Goal: Task Accomplishment & Management: Manage account settings

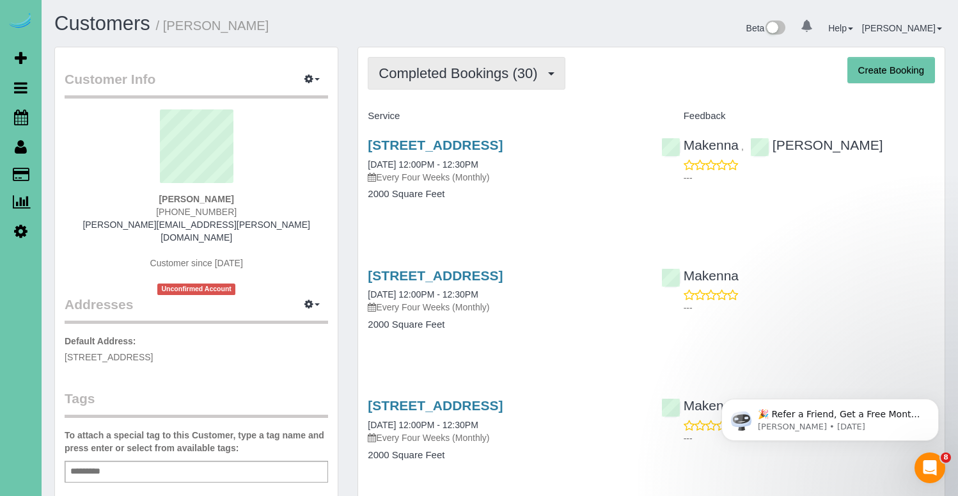
click at [462, 82] on button "Completed Bookings (30)" at bounding box center [466, 73] width 197 height 33
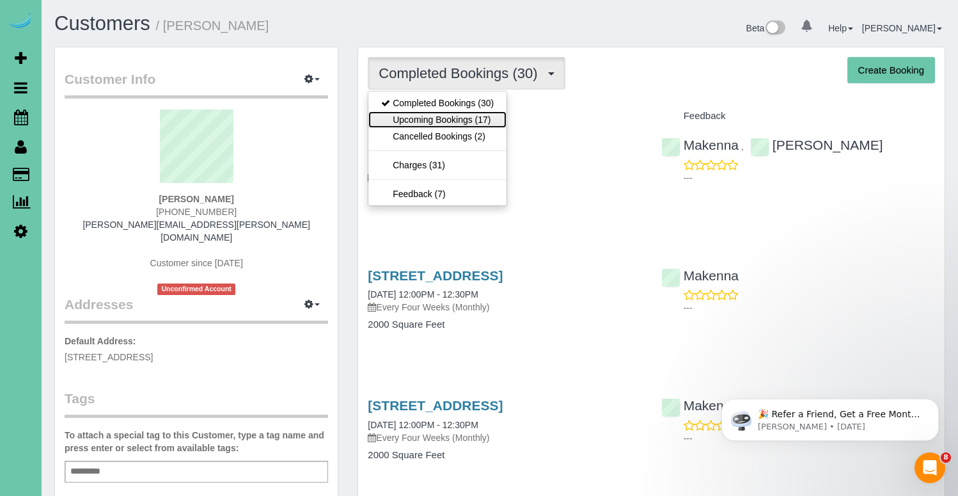
click at [446, 120] on link "Upcoming Bookings (17)" at bounding box center [437, 119] width 138 height 17
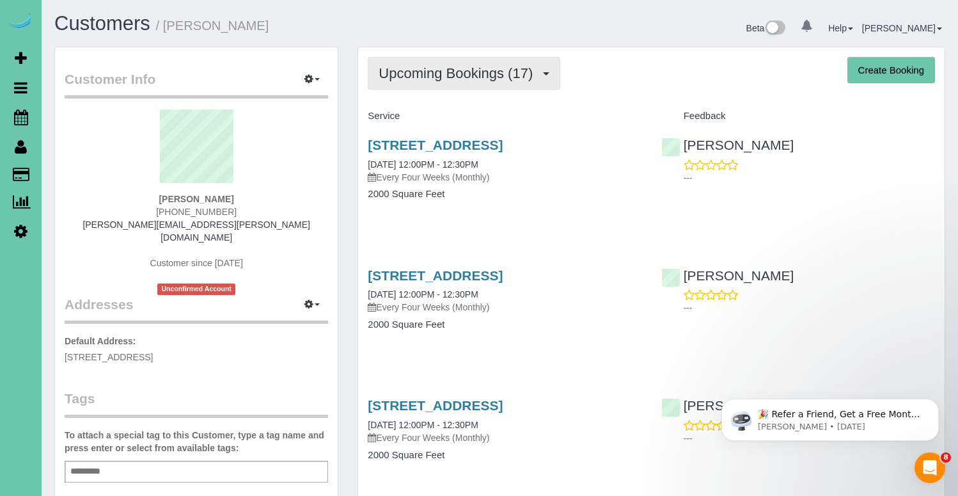
click at [464, 74] on span "Upcoming Bookings (17)" at bounding box center [459, 73] width 160 height 16
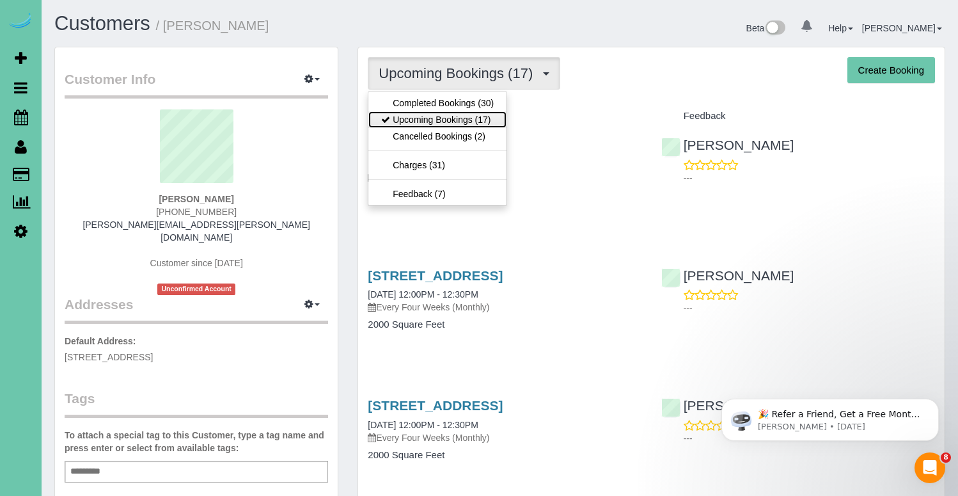
click at [462, 118] on link "Upcoming Bookings (17)" at bounding box center [437, 119] width 138 height 17
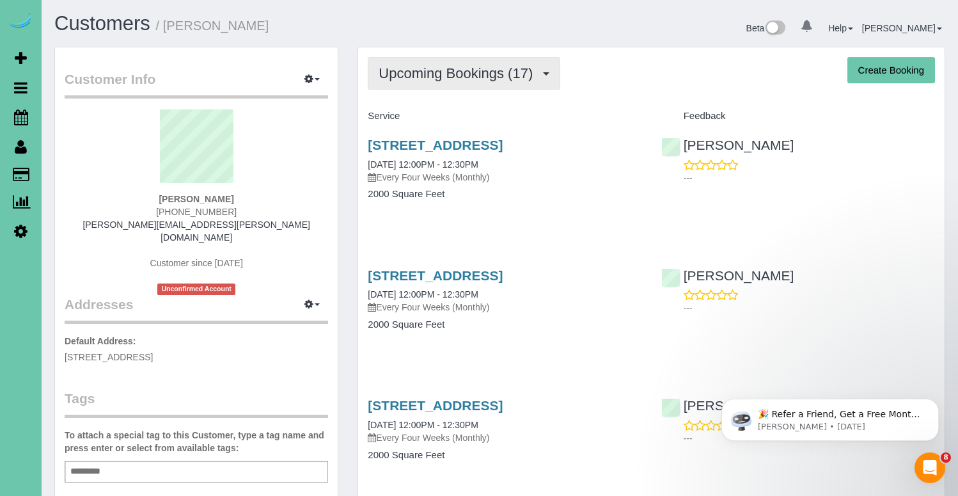
click at [476, 75] on span "Upcoming Bookings (17)" at bounding box center [459, 73] width 160 height 16
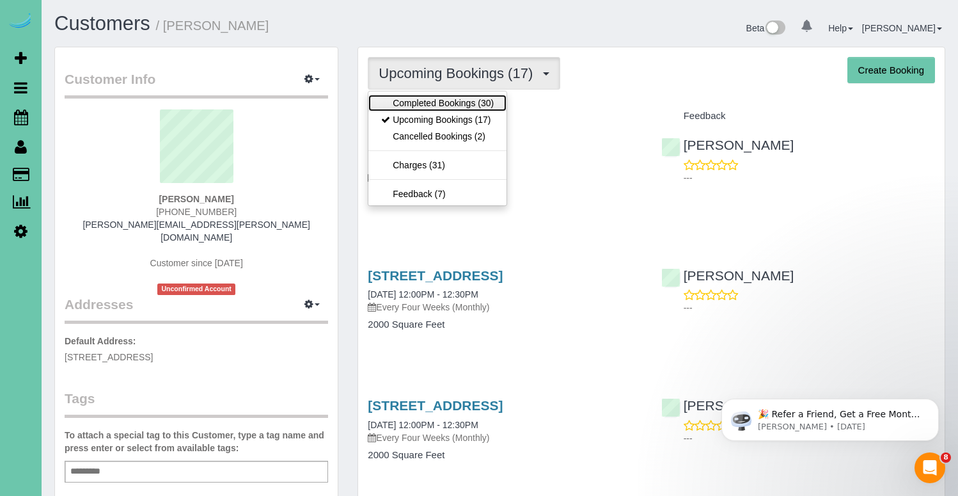
click at [462, 101] on link "Completed Bookings (30)" at bounding box center [437, 103] width 138 height 17
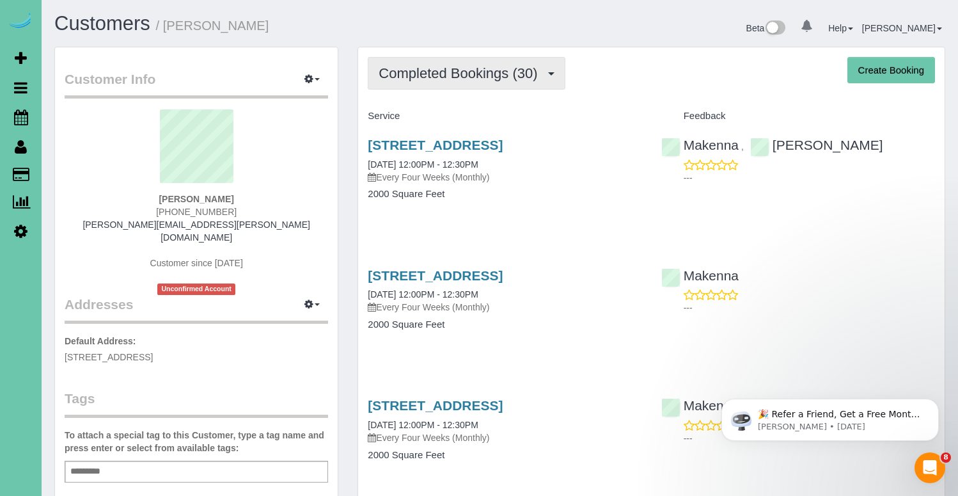
click at [428, 75] on span "Completed Bookings (30)" at bounding box center [461, 73] width 165 height 16
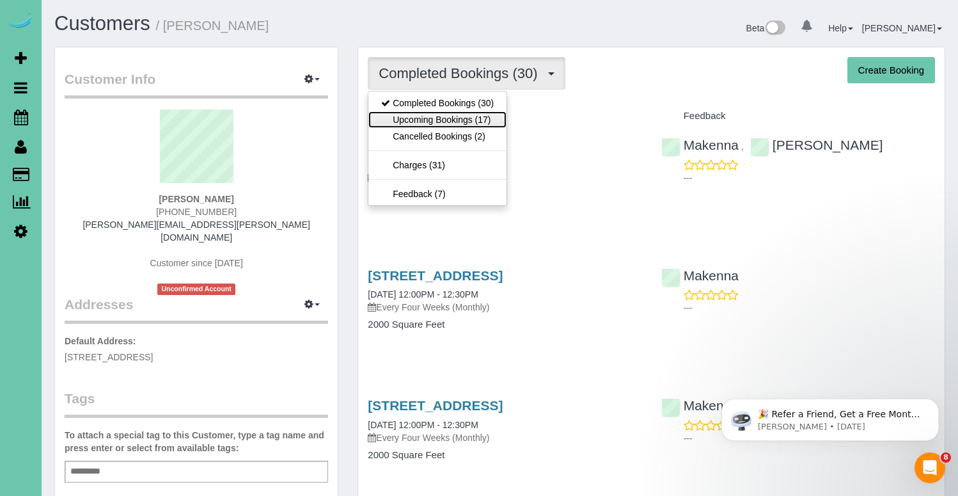
click at [429, 118] on link "Upcoming Bookings (17)" at bounding box center [437, 119] width 138 height 17
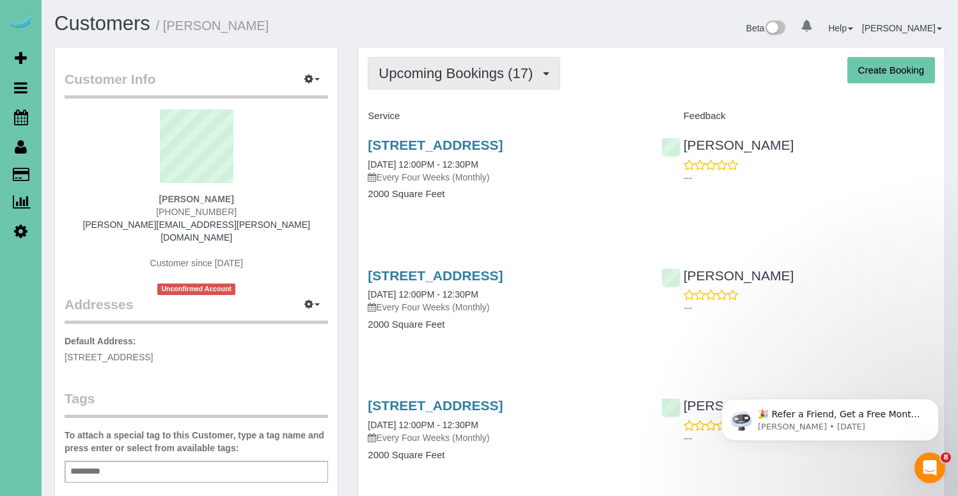
click at [455, 79] on span "Upcoming Bookings (17)" at bounding box center [459, 73] width 160 height 16
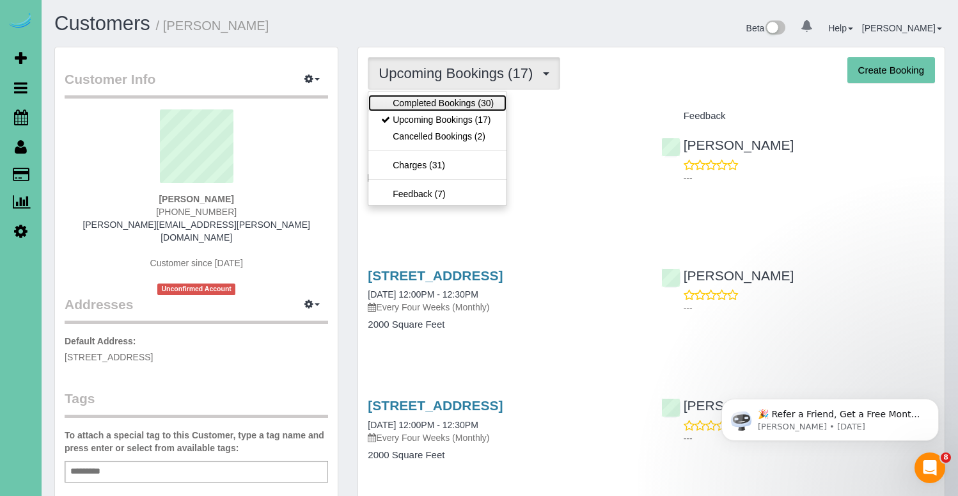
click at [448, 102] on link "Completed Bookings (30)" at bounding box center [437, 103] width 138 height 17
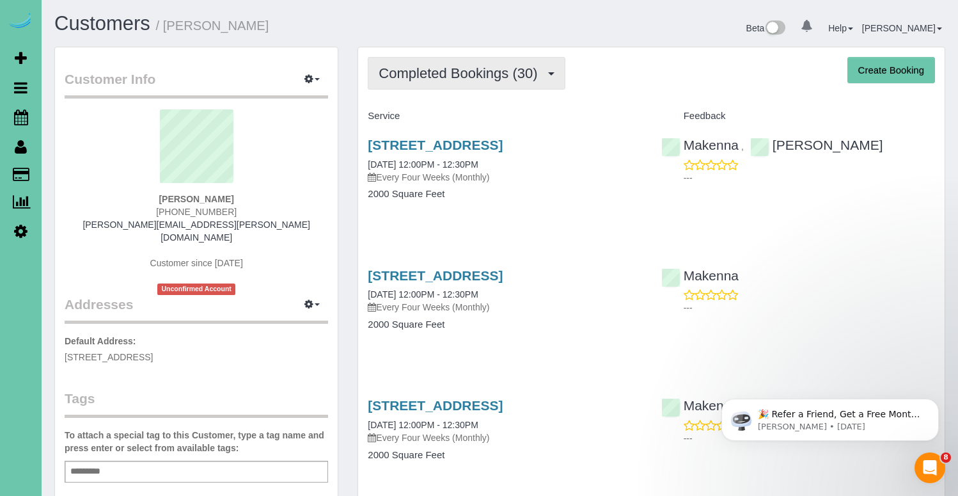
click at [446, 74] on span "Completed Bookings (30)" at bounding box center [461, 73] width 165 height 16
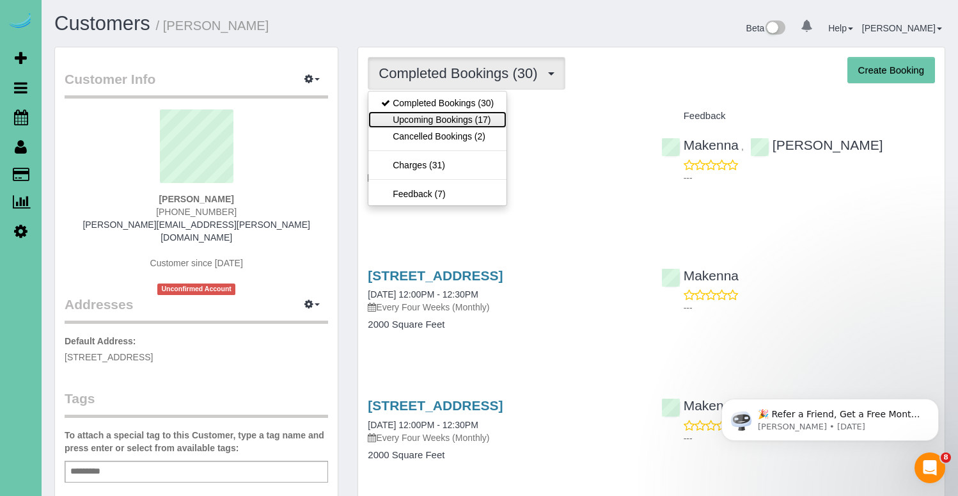
click at [441, 120] on link "Upcoming Bookings (17)" at bounding box center [437, 119] width 138 height 17
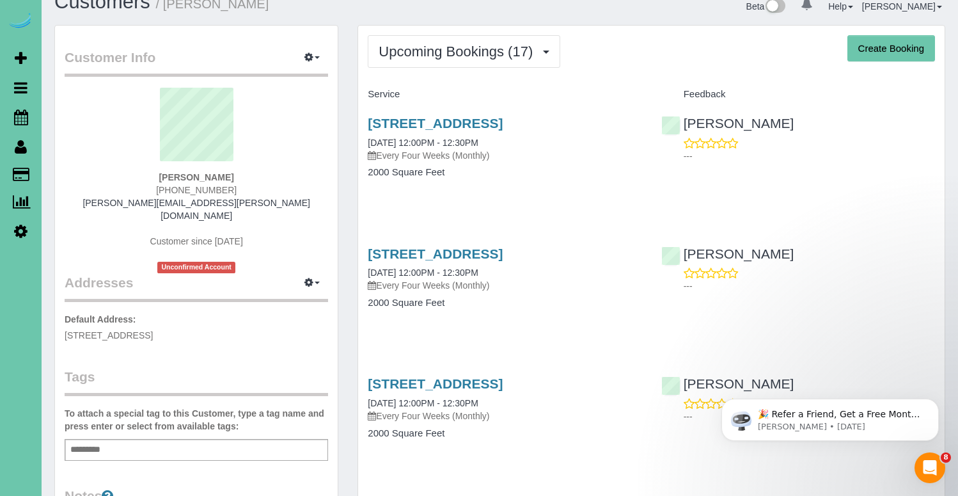
scroll to position [22, 0]
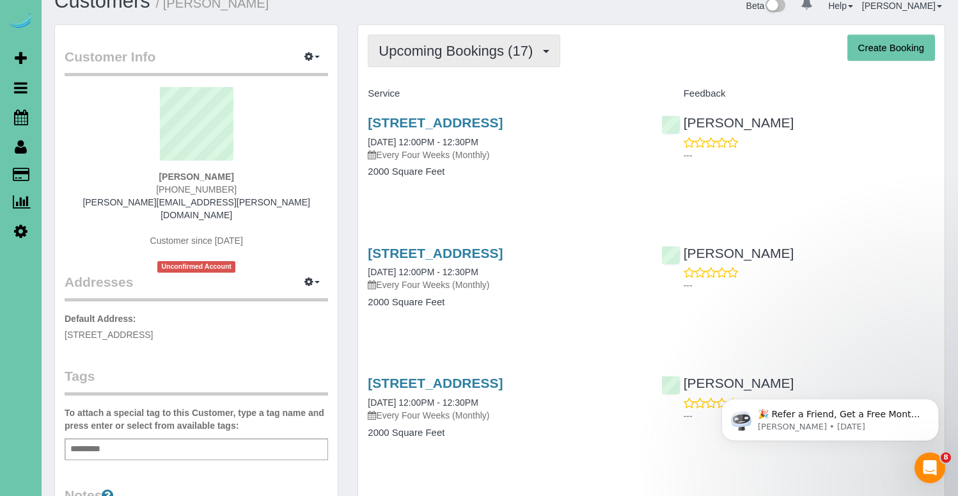
click at [471, 60] on button "Upcoming Bookings (17)" at bounding box center [464, 51] width 192 height 33
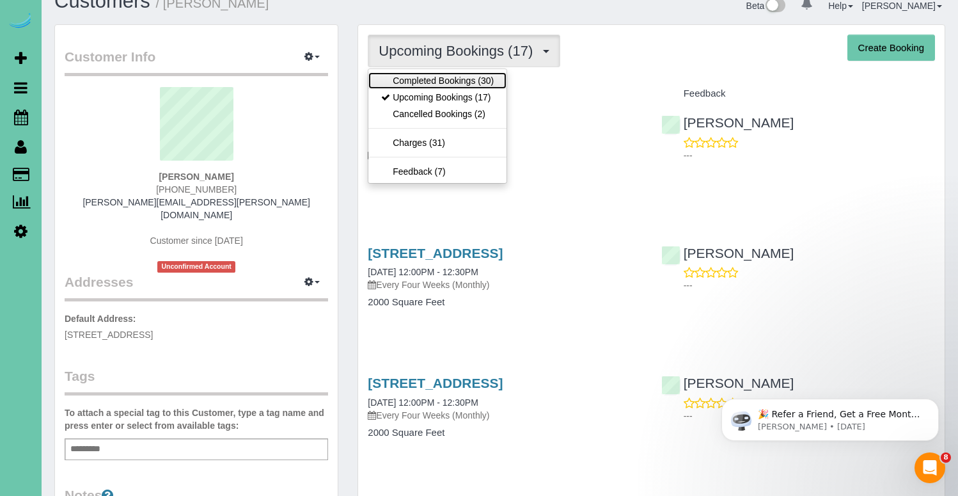
click at [448, 83] on link "Completed Bookings (30)" at bounding box center [437, 80] width 138 height 17
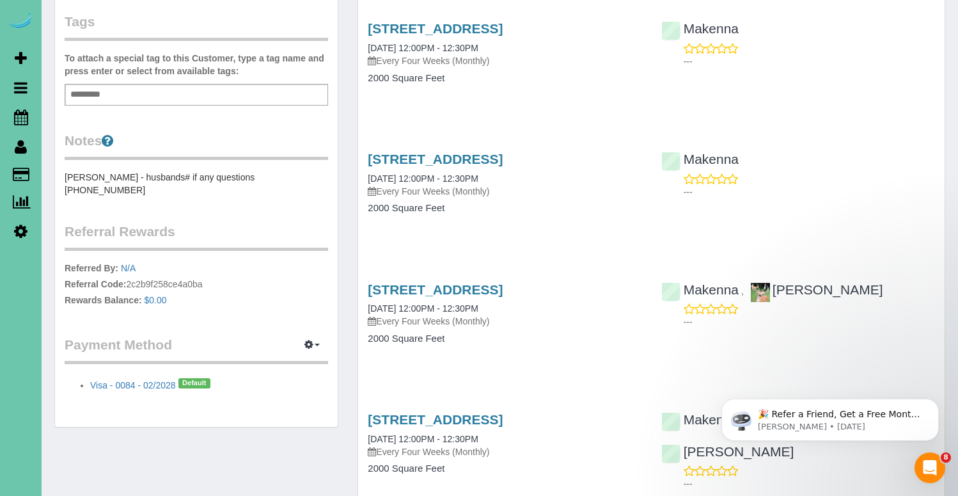
scroll to position [0, 0]
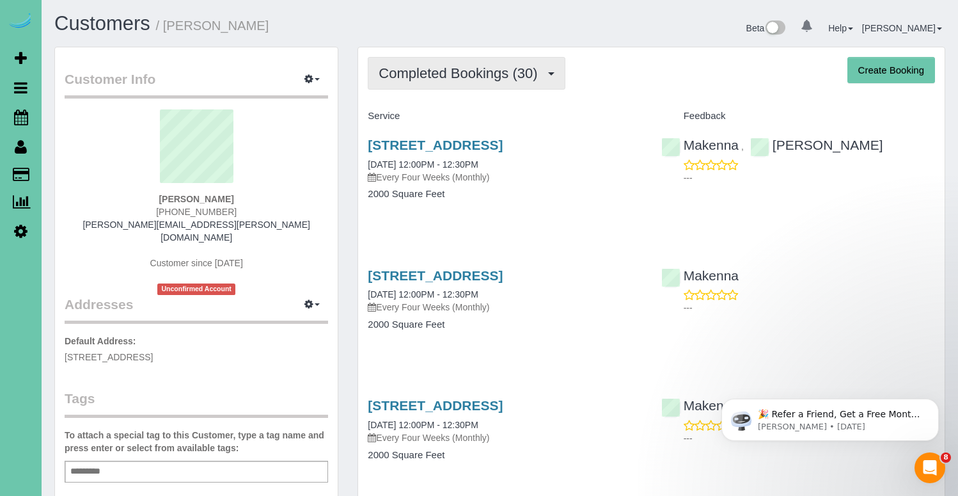
click at [472, 79] on span "Completed Bookings (30)" at bounding box center [461, 73] width 165 height 16
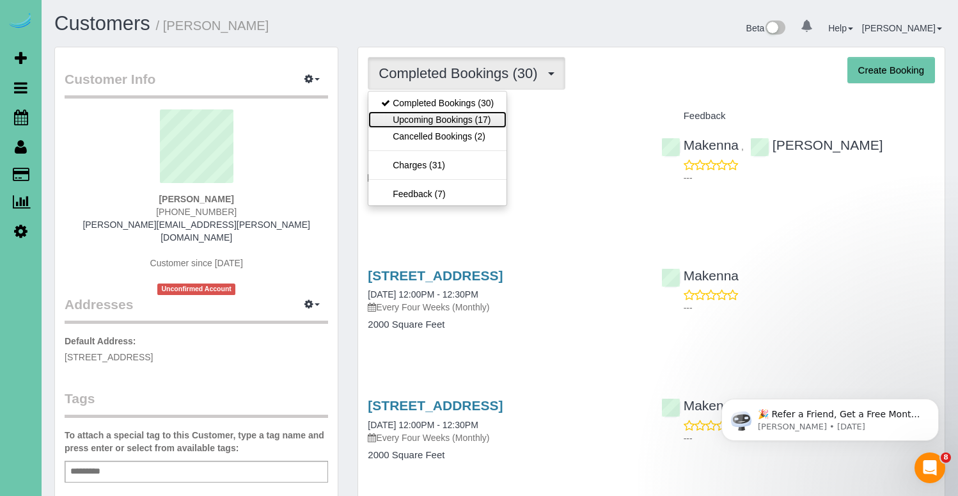
click at [444, 120] on link "Upcoming Bookings (17)" at bounding box center [437, 119] width 138 height 17
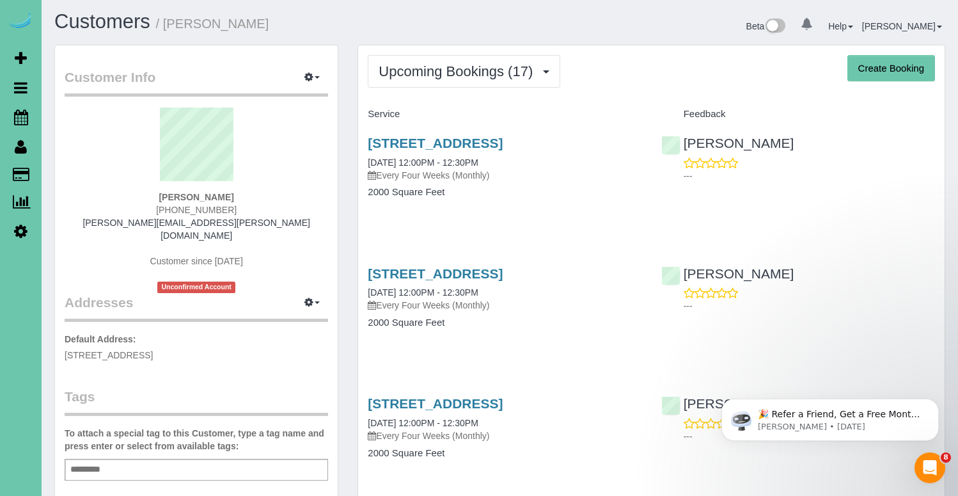
scroll to position [5, 0]
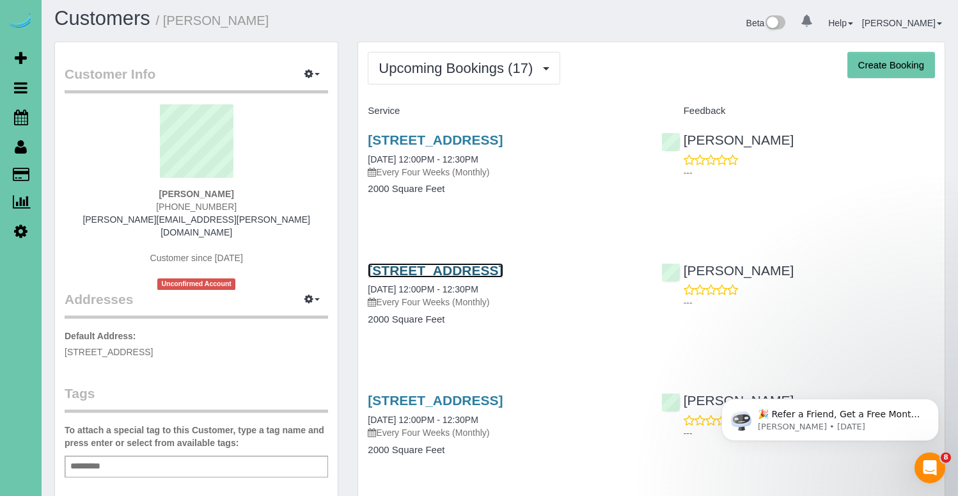
click at [453, 272] on link "[STREET_ADDRESS]" at bounding box center [435, 270] width 135 height 15
click at [478, 140] on link "[STREET_ADDRESS]" at bounding box center [435, 139] width 135 height 15
click at [457, 144] on link "[STREET_ADDRESS]" at bounding box center [435, 139] width 135 height 15
click at [503, 271] on link "[STREET_ADDRESS]" at bounding box center [435, 270] width 135 height 15
click at [444, 139] on link "[STREET_ADDRESS]" at bounding box center [435, 139] width 135 height 15
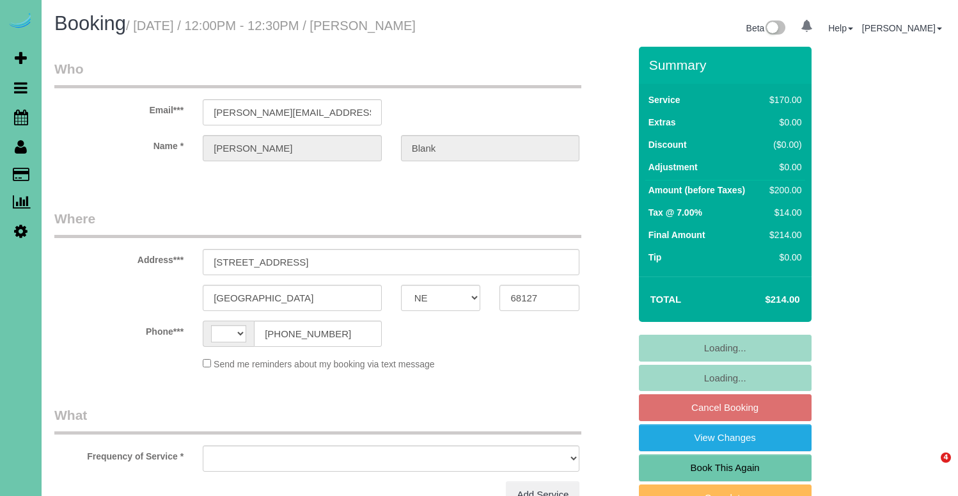
select select "NE"
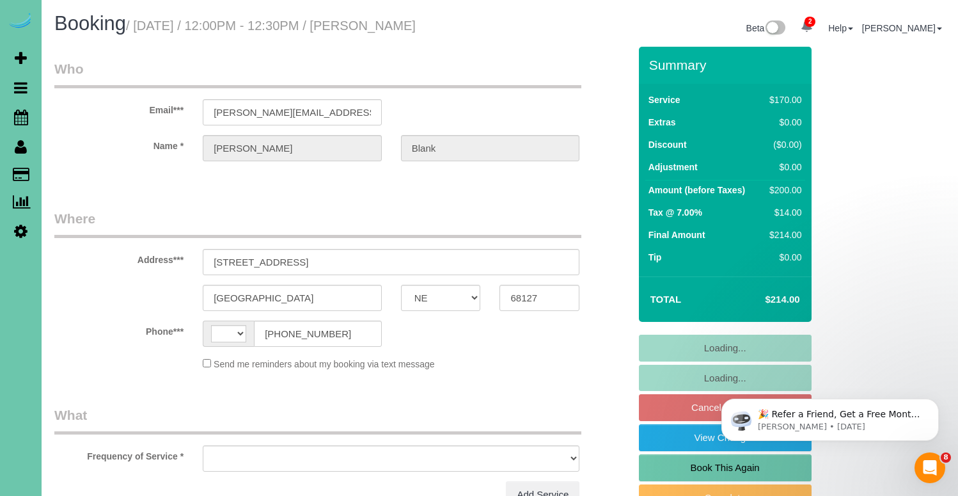
select select "string:US"
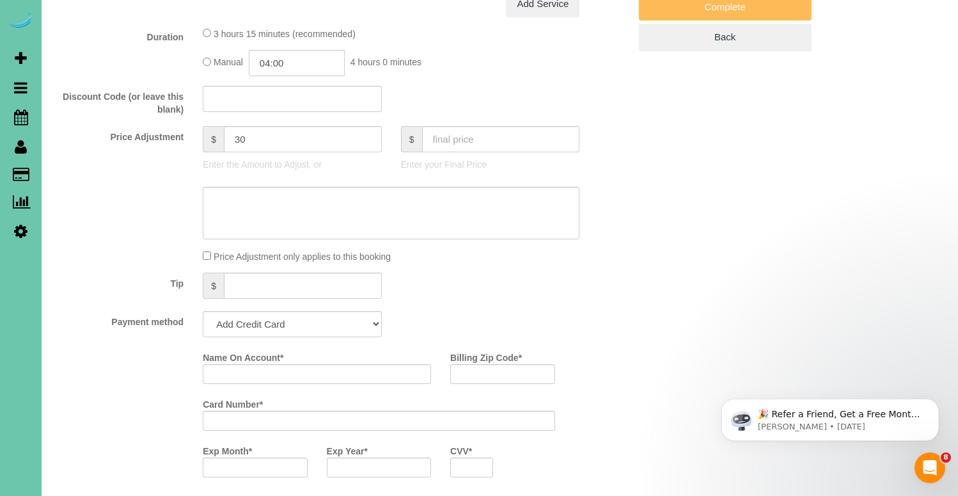
select select "object:664"
select select "string:fspay-db462868-eeb5-454d-a1d1-3bcd9e2bb614"
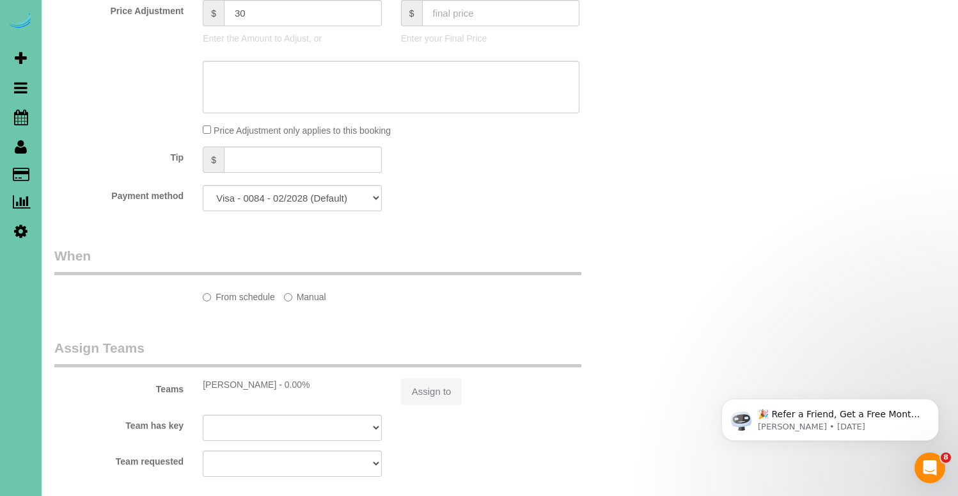
select select "number:36"
select select "number:41"
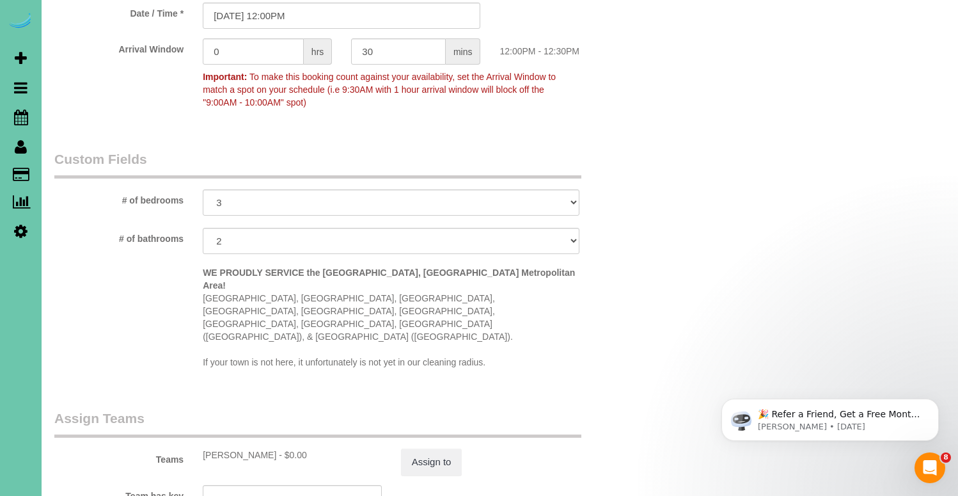
select select "object:919"
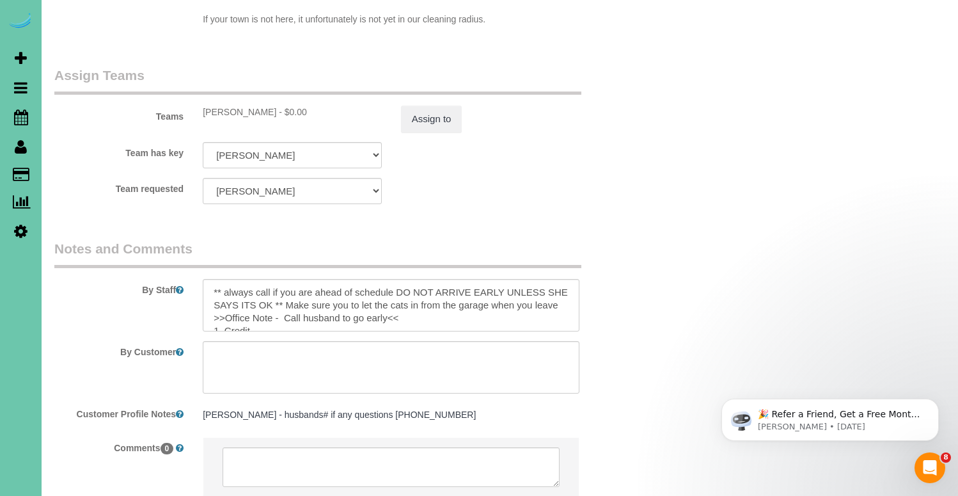
scroll to position [1420, 0]
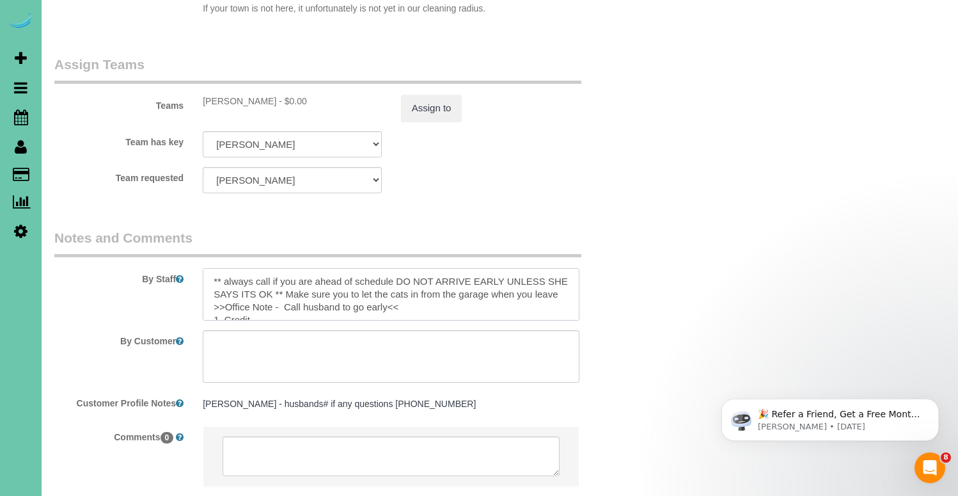
click at [455, 268] on textarea at bounding box center [391, 294] width 377 height 52
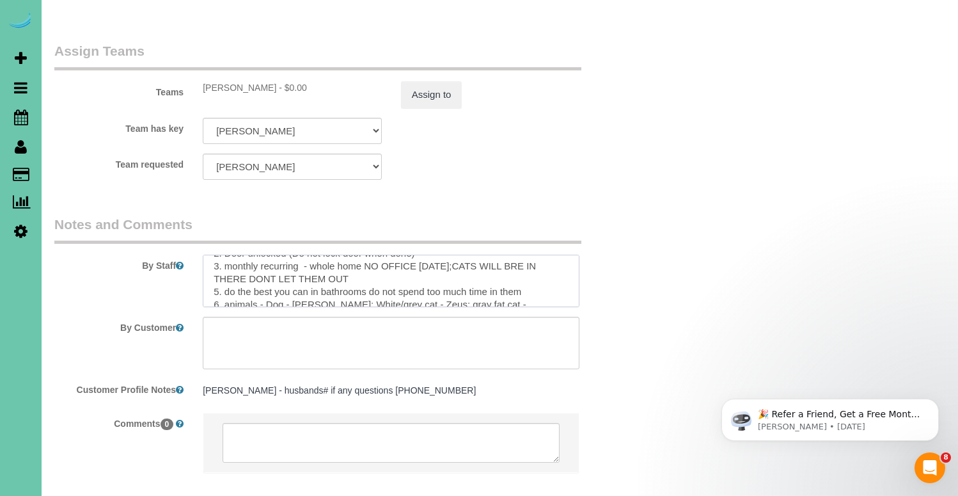
scroll to position [66, 0]
drag, startPoint x: 371, startPoint y: 253, endPoint x: 536, endPoint y: 250, distance: 165.6
click at [534, 254] on textarea at bounding box center [391, 280] width 377 height 52
click at [541, 254] on textarea at bounding box center [391, 280] width 377 height 52
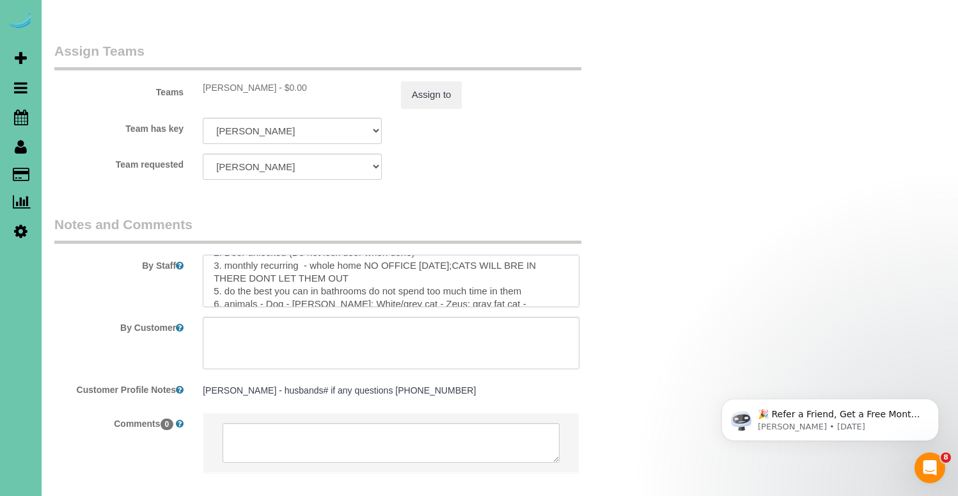
drag, startPoint x: 541, startPoint y: 251, endPoint x: 464, endPoint y: 248, distance: 76.8
click at [455, 254] on textarea at bounding box center [391, 280] width 377 height 52
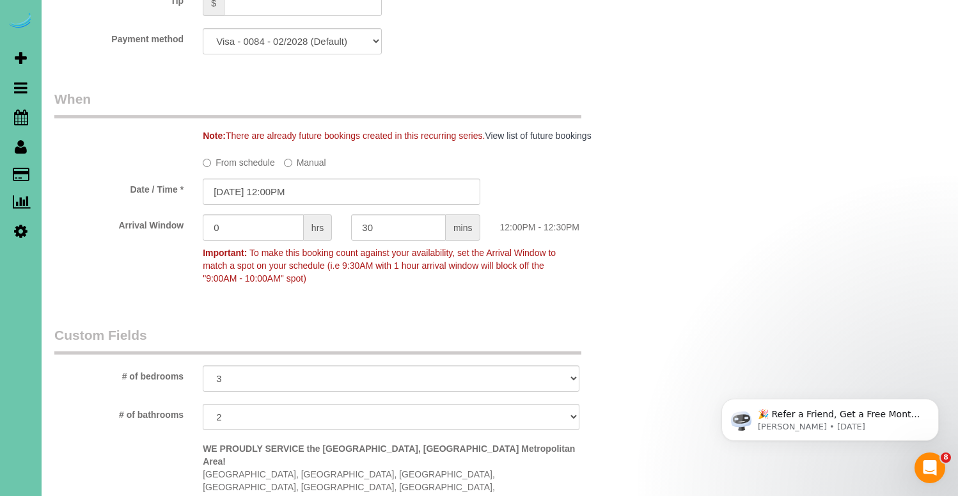
scroll to position [889, 0]
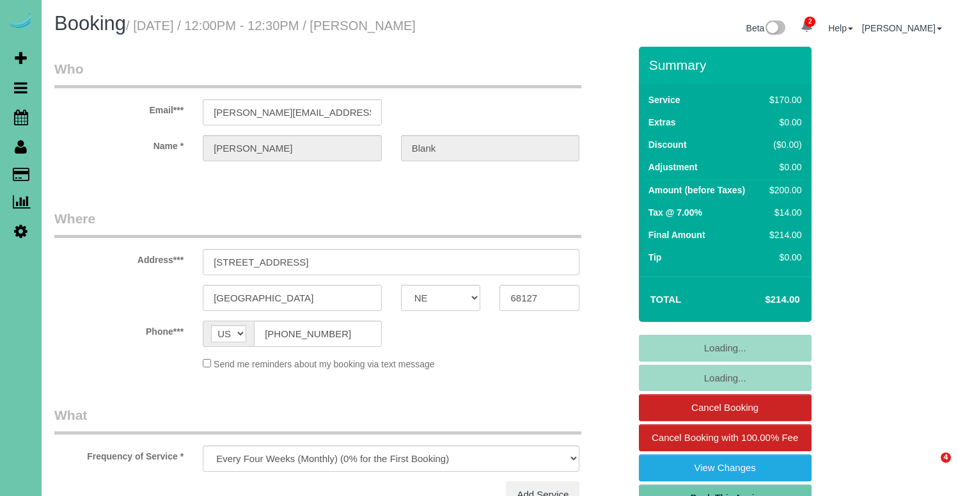
select select "NE"
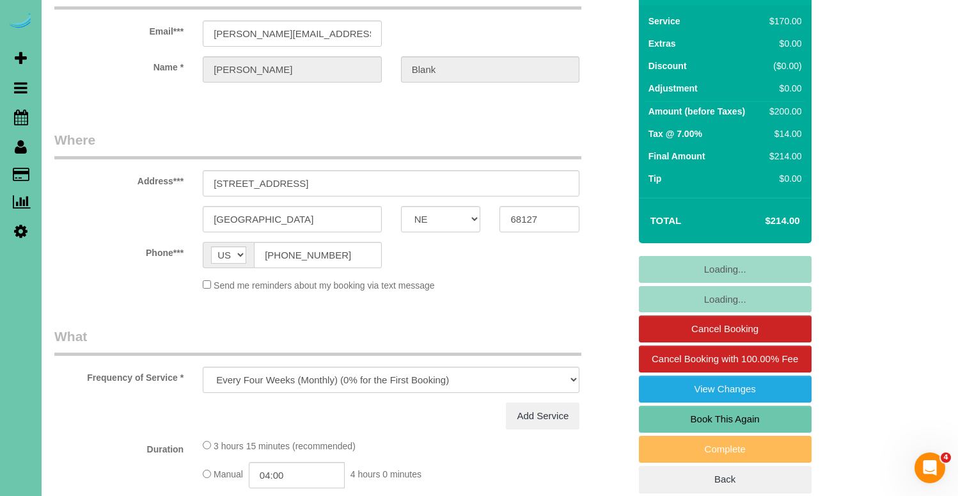
select select "object:672"
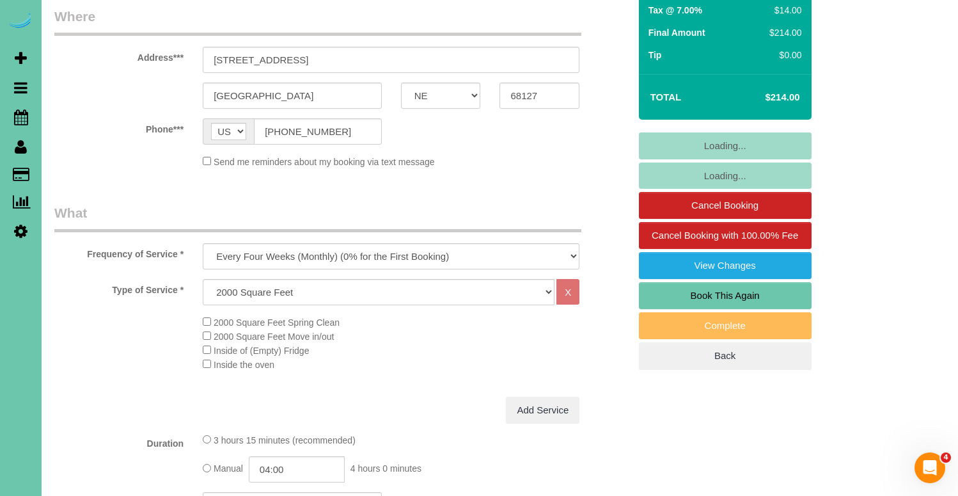
select select "number:36"
select select "number:41"
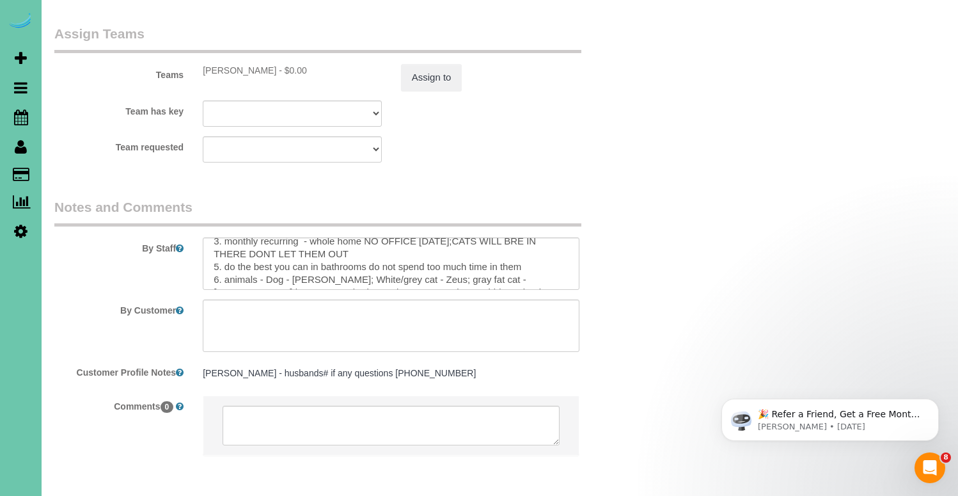
scroll to position [75, 0]
drag, startPoint x: 402, startPoint y: 224, endPoint x: 544, endPoint y: 223, distance: 141.9
click at [543, 237] on textarea at bounding box center [391, 263] width 377 height 52
click at [526, 237] on textarea at bounding box center [391, 263] width 377 height 52
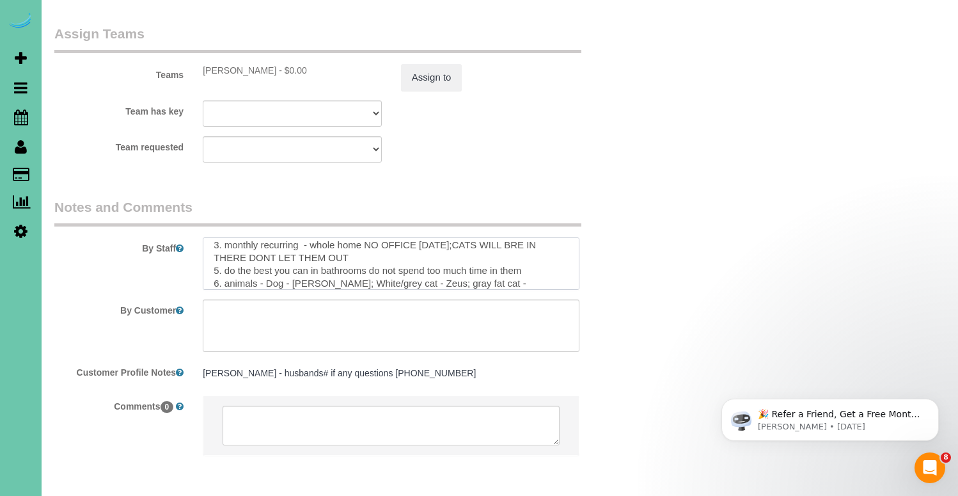
drag, startPoint x: 221, startPoint y: 230, endPoint x: 233, endPoint y: 230, distance: 11.5
click at [221, 237] on textarea at bounding box center [391, 263] width 377 height 52
click at [219, 246] on textarea at bounding box center [391, 263] width 377 height 52
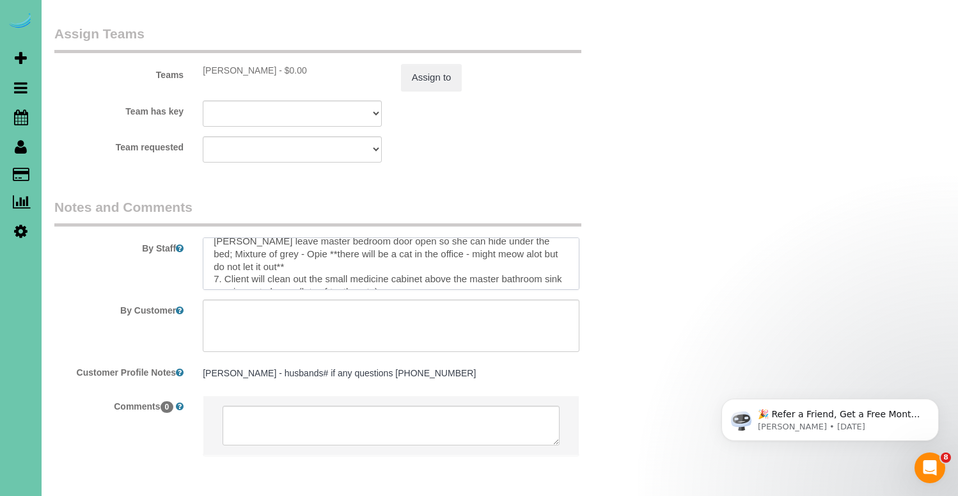
scroll to position [113, 0]
click at [219, 240] on textarea at bounding box center [391, 263] width 377 height 52
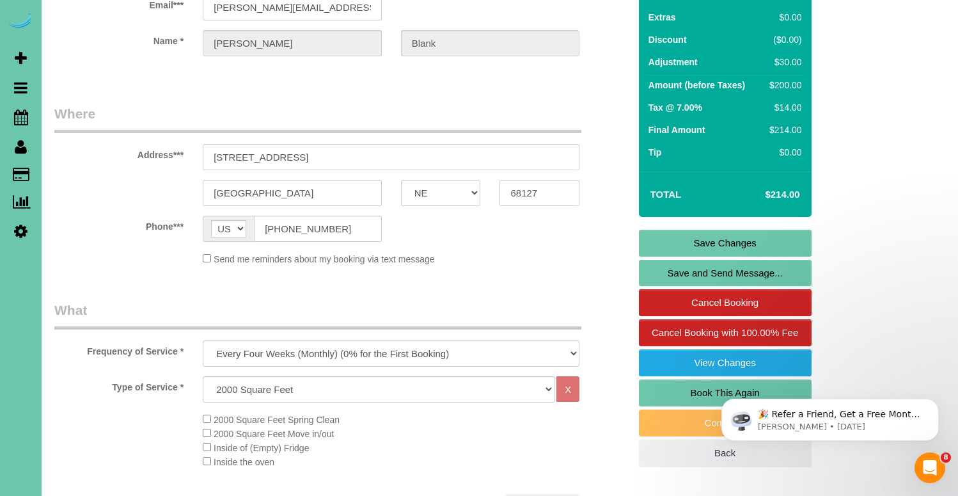
scroll to position [122, 0]
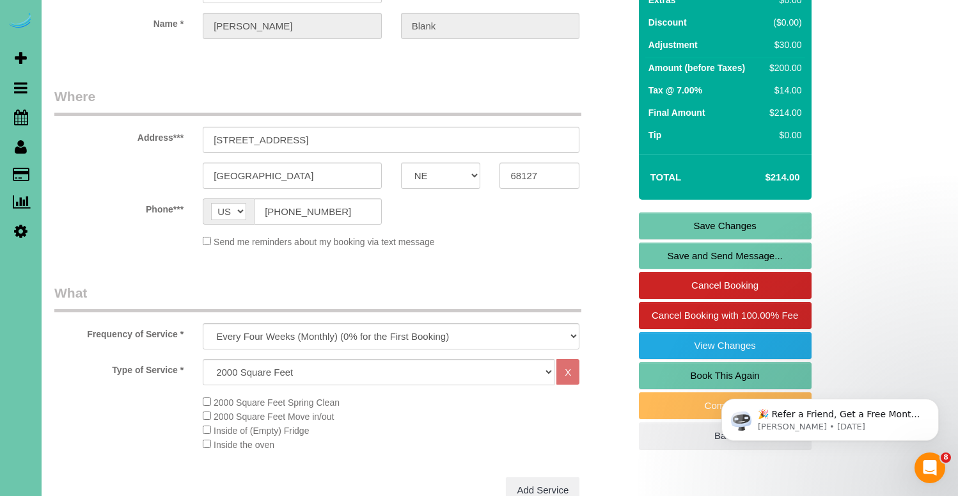
type textarea "** always call if you are ahead of schedule DO NOT ARRIVE EARLY UNLESS SHE SAYS…"
click at [727, 223] on link "Save Changes" at bounding box center [725, 225] width 173 height 27
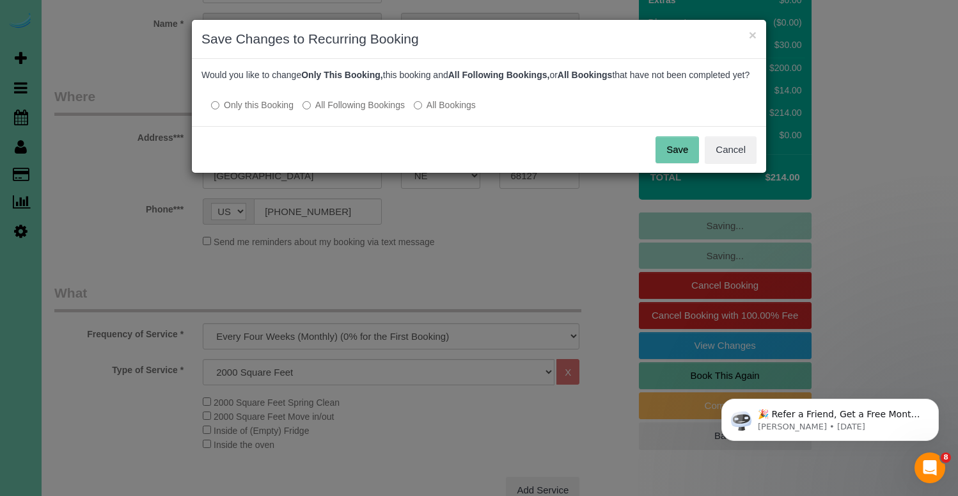
click at [328, 111] on label "All Following Bookings" at bounding box center [353, 104] width 102 height 13
click at [685, 162] on button "Save" at bounding box center [676, 149] width 43 height 27
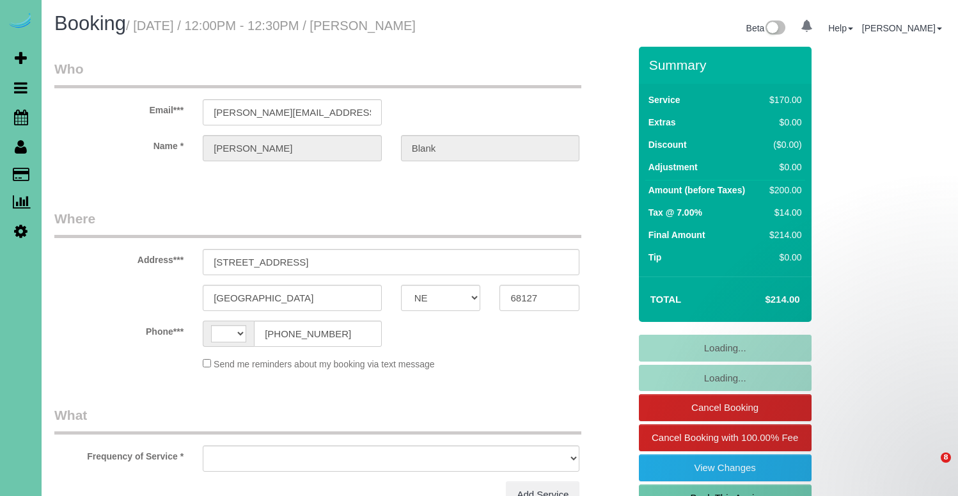
select select "NE"
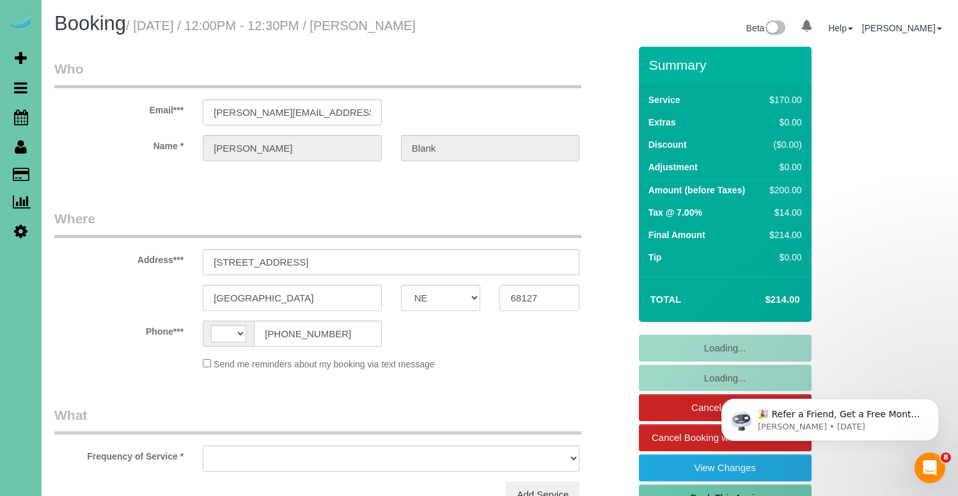
select select "object:403"
select select "string:US"
select select "number:36"
select select "number:41"
select select "object:730"
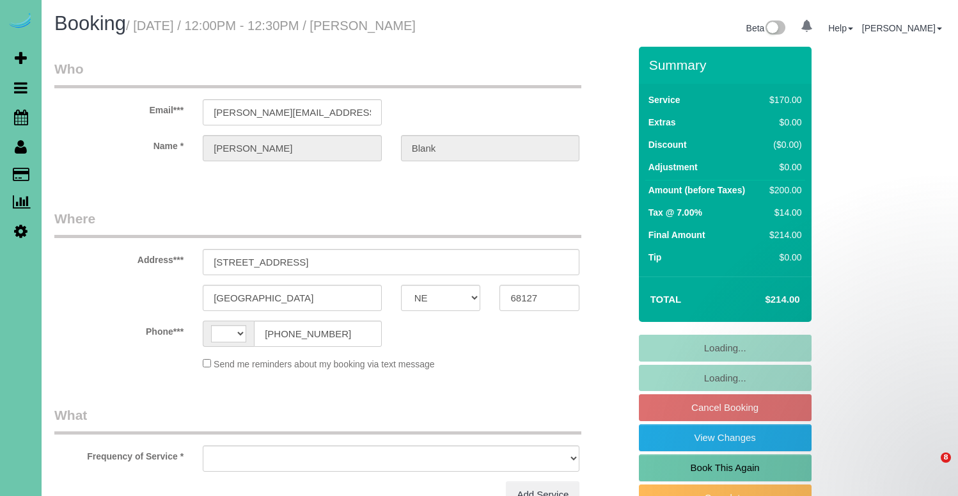
select select "NE"
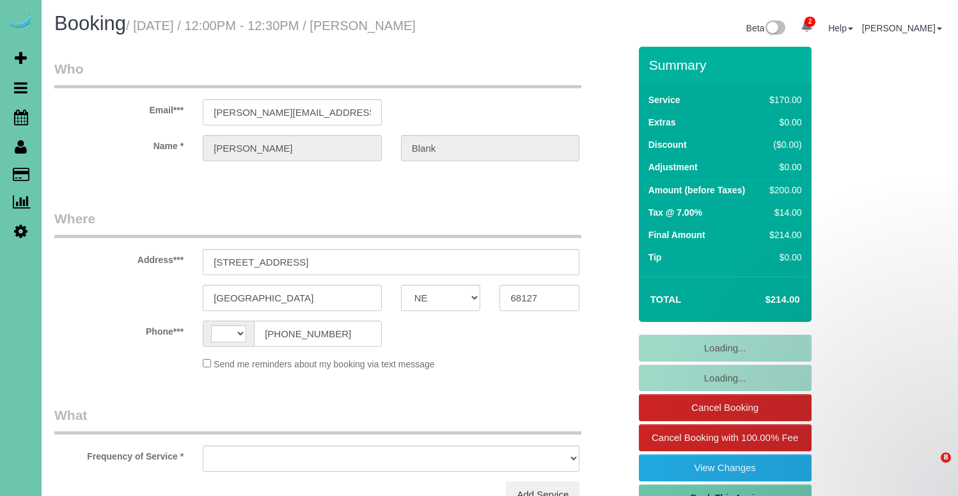
select select "NE"
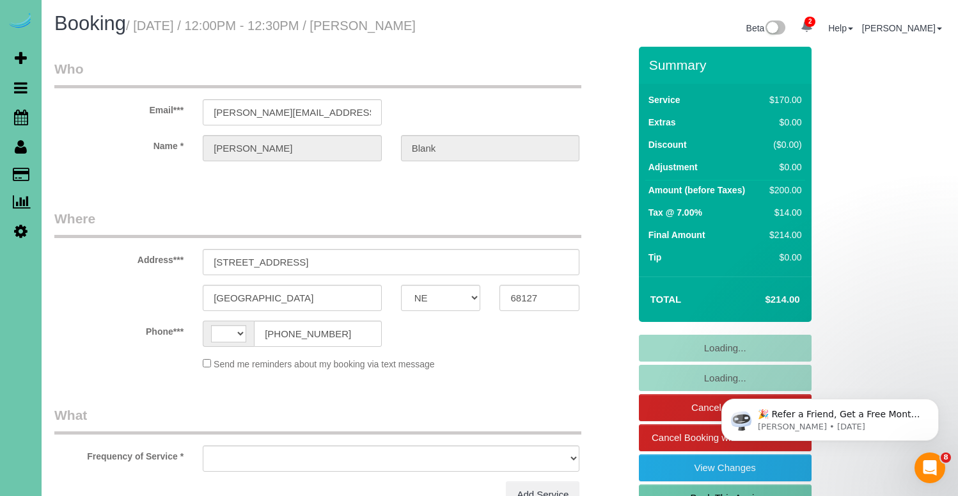
select select "string:[GEOGRAPHIC_DATA]"
select select "string:fspay-db462868-eeb5-454d-a1d1-3bcd9e2bb614"
select select "number:36"
select select "number:41"
select select "object:926"
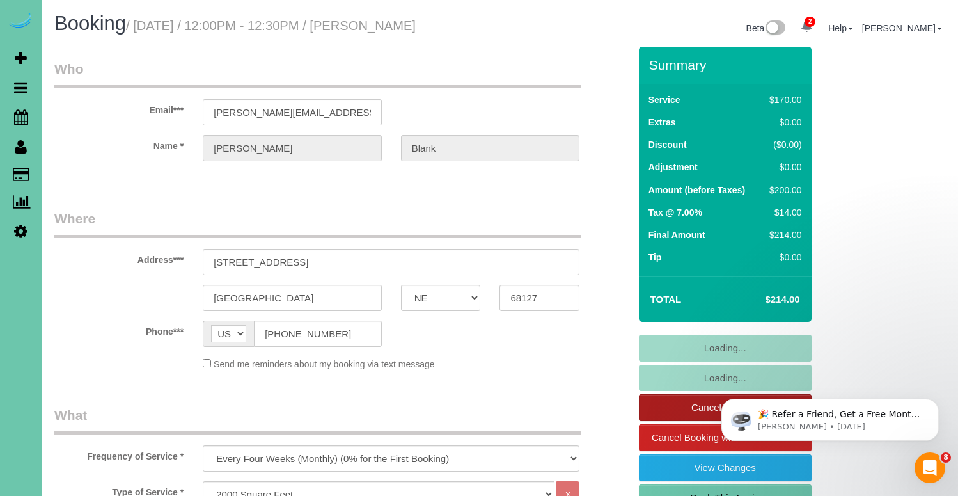
click at [699, 406] on link "Cancel Booking" at bounding box center [725, 407] width 173 height 27
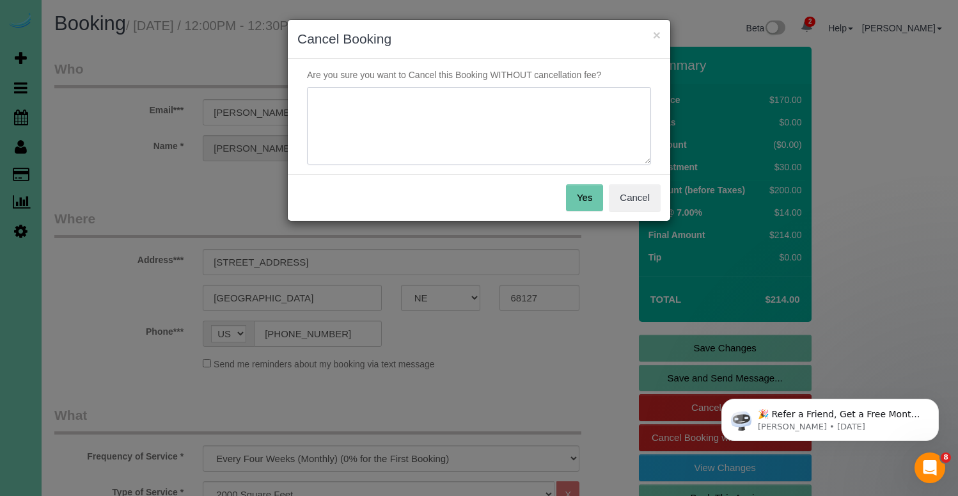
click at [442, 136] on textarea at bounding box center [479, 126] width 344 height 78
type textarea "Skipping this cleaning - will be there for the next cleaning to met the new cle…"
click at [593, 203] on button "Yes" at bounding box center [584, 197] width 37 height 27
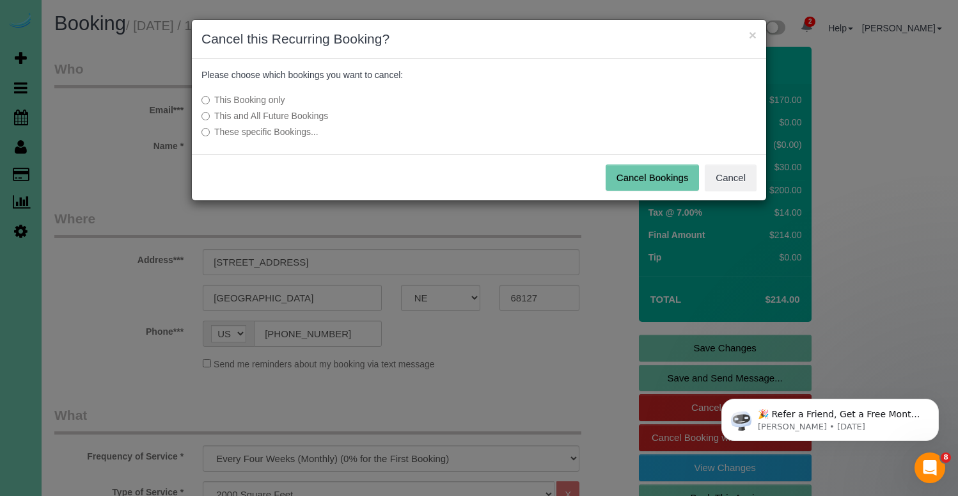
click at [657, 175] on button "Cancel Bookings" at bounding box center [652, 177] width 94 height 27
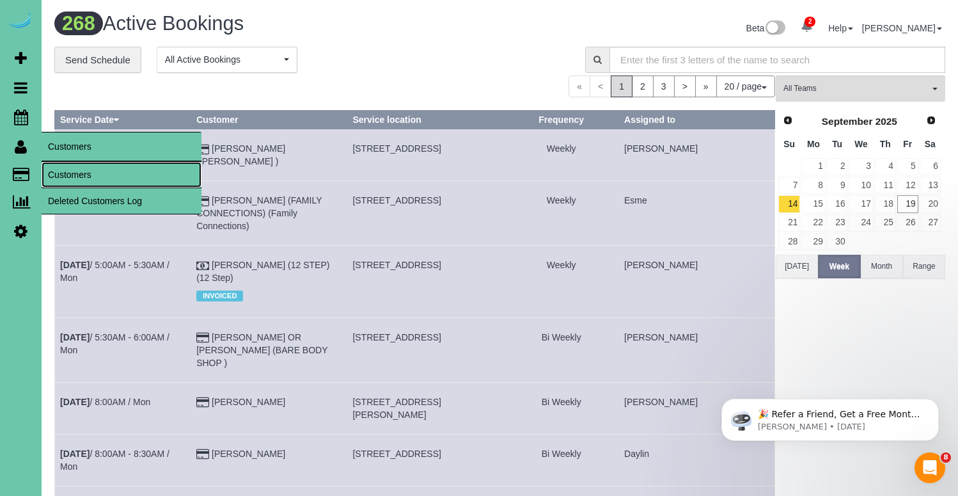
click at [64, 169] on link "Customers" at bounding box center [122, 175] width 160 height 26
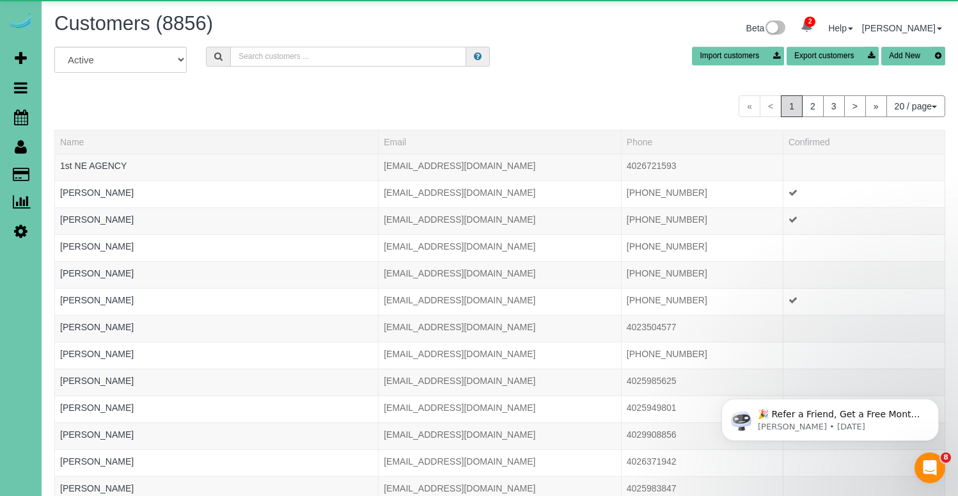
click at [267, 57] on input "text" at bounding box center [348, 57] width 236 height 20
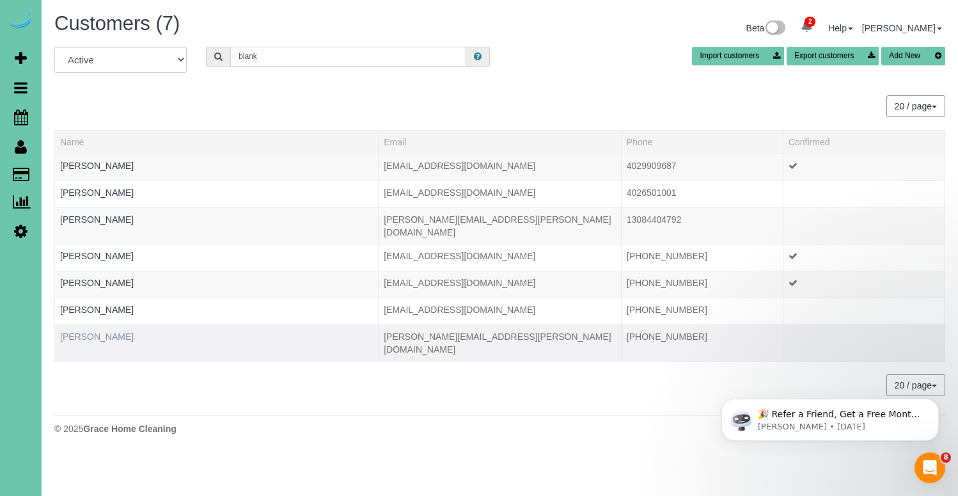
type input "blank"
click at [104, 331] on link "[PERSON_NAME]" at bounding box center [97, 336] width 74 height 10
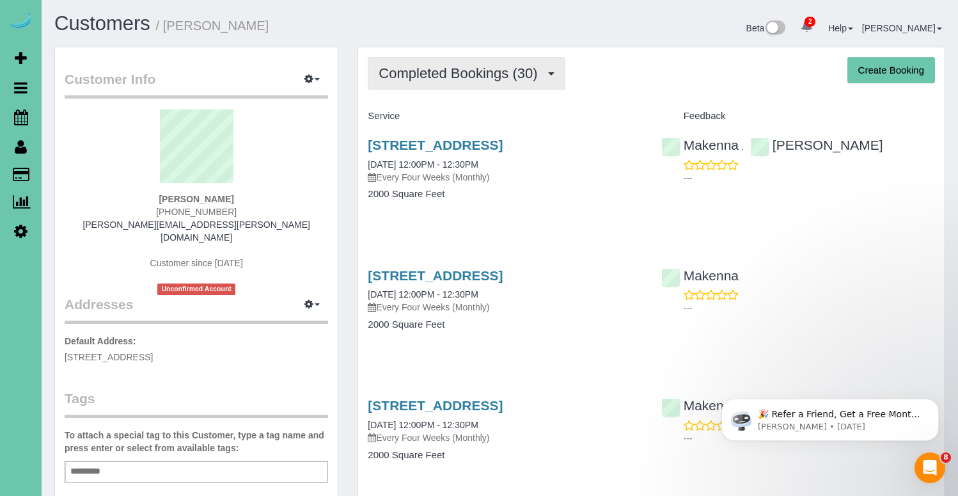
click at [467, 76] on span "Completed Bookings (30)" at bounding box center [461, 73] width 165 height 16
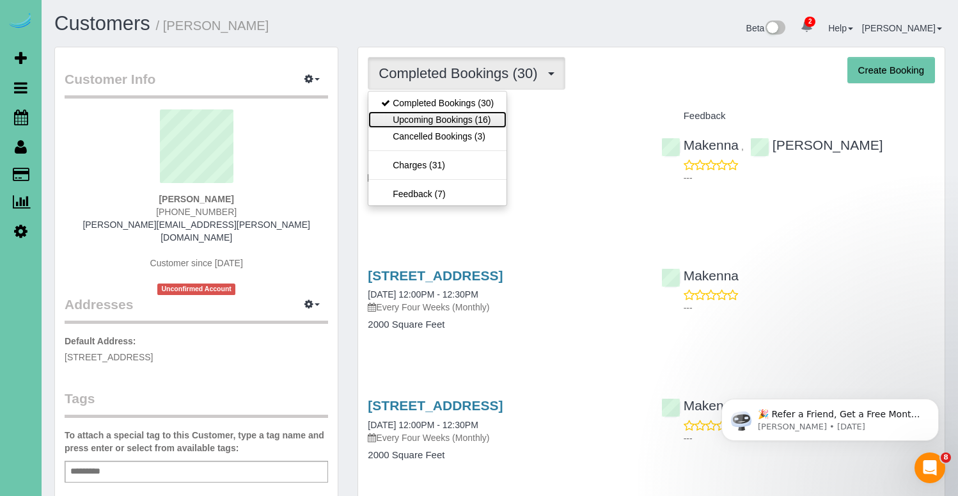
click at [449, 118] on link "Upcoming Bookings (16)" at bounding box center [437, 119] width 138 height 17
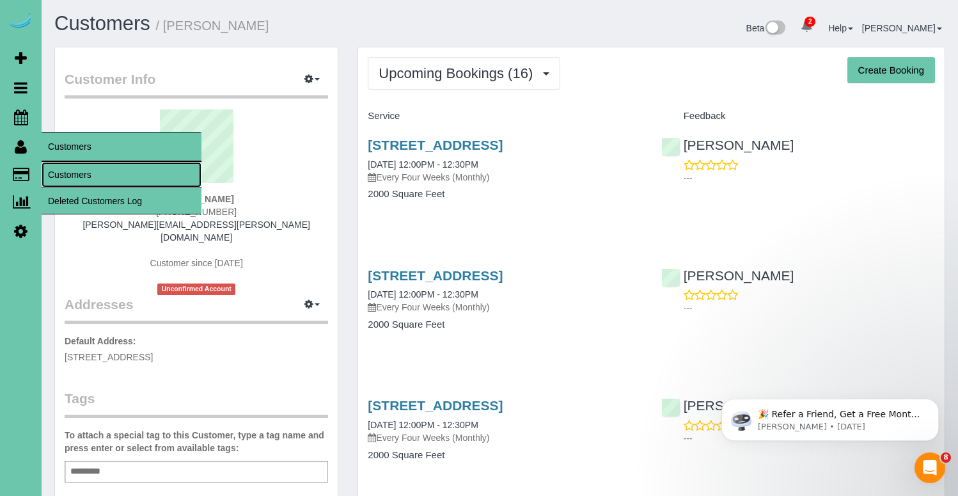
click at [68, 177] on link "Customers" at bounding box center [122, 175] width 160 height 26
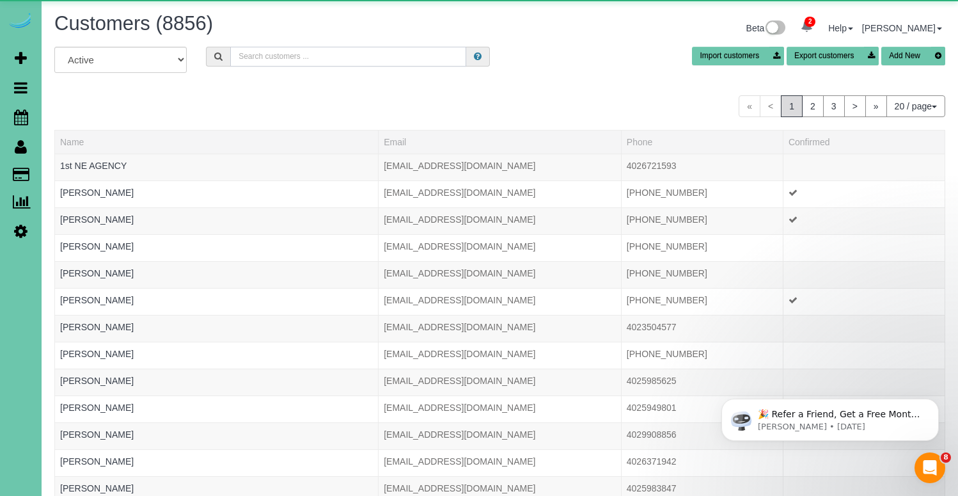
click at [314, 52] on input "text" at bounding box center [348, 57] width 236 height 20
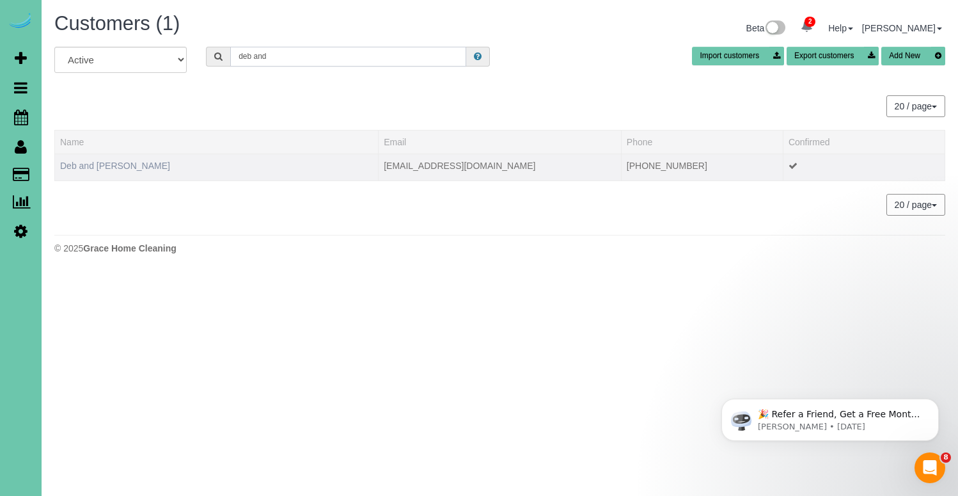
type input "deb and"
drag, startPoint x: 113, startPoint y: 164, endPoint x: 107, endPoint y: 161, distance: 6.6
click at [111, 164] on link "Deb and [PERSON_NAME]" at bounding box center [115, 165] width 110 height 10
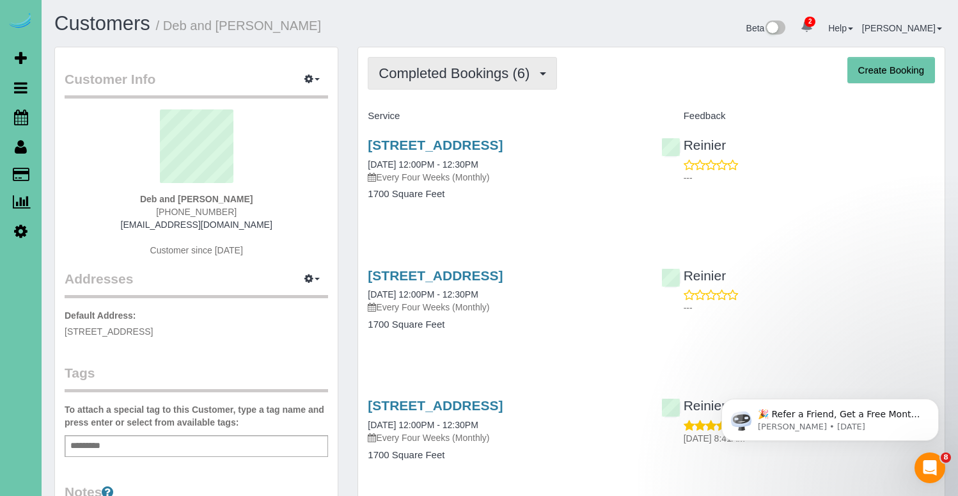
click at [472, 72] on span "Completed Bookings (6)" at bounding box center [457, 73] width 157 height 16
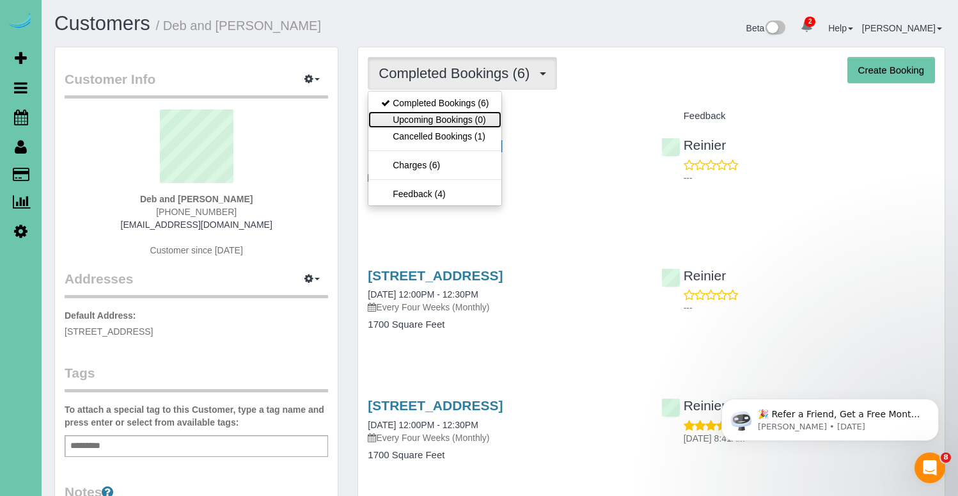
click at [454, 116] on link "Upcoming Bookings (0)" at bounding box center [434, 119] width 133 height 17
